Goal: Task Accomplishment & Management: Use online tool/utility

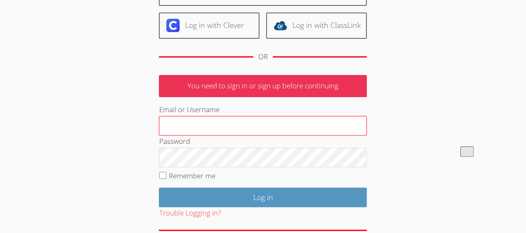
scroll to position [87, 0]
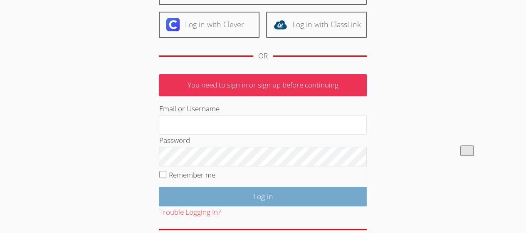
type input "aguacate2973@icloud.com"
click at [202, 194] on input "Log in" at bounding box center [263, 196] width 208 height 20
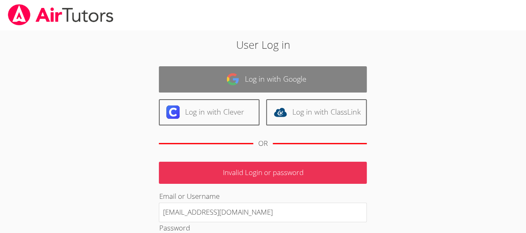
click at [220, 78] on link "Log in with Google" at bounding box center [263, 79] width 208 height 26
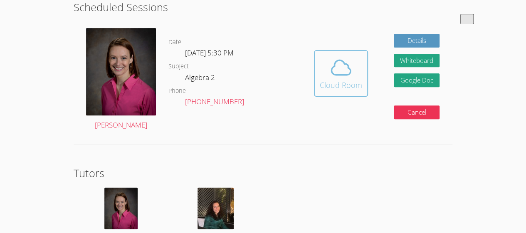
click at [335, 79] on div "Cloud Room" at bounding box center [341, 85] width 42 height 12
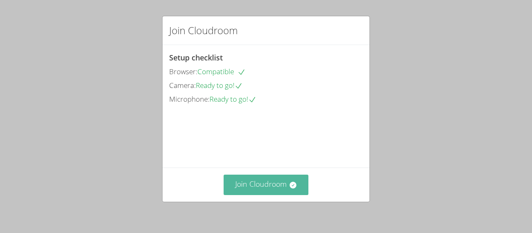
click at [240, 183] on button "Join Cloudroom" at bounding box center [266, 184] width 85 height 20
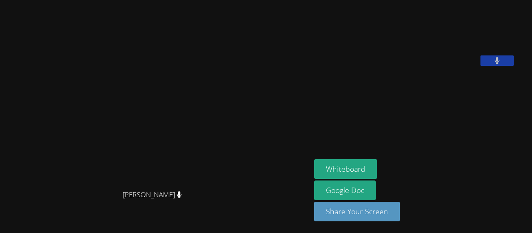
click at [429, 146] on aside "[PERSON_NAME] Whiteboard Google Doc Share Your Screen" at bounding box center [415, 116] width 208 height 233
click at [354, 166] on button "Whiteboard" at bounding box center [345, 169] width 63 height 20
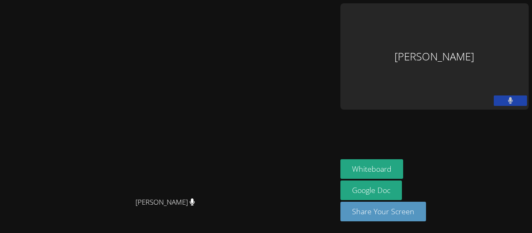
click at [448, 25] on div "[PERSON_NAME]" at bounding box center [435, 56] width 188 height 106
